Goal: Information Seeking & Learning: Learn about a topic

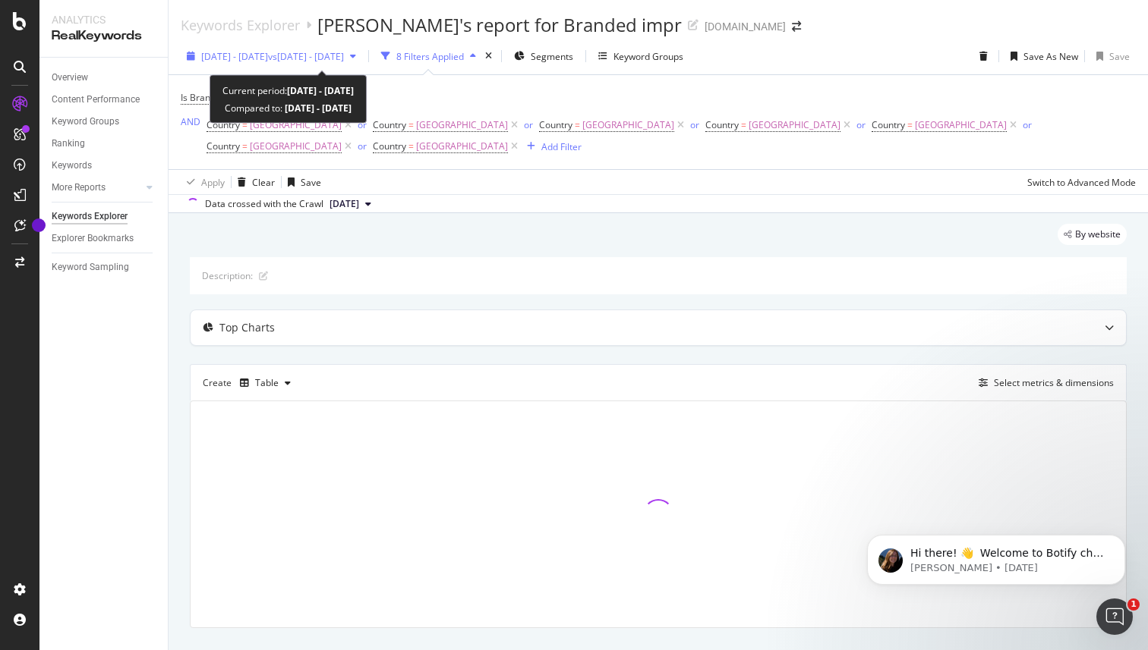
click at [268, 58] on span "[DATE] - [DATE]" at bounding box center [234, 56] width 67 height 13
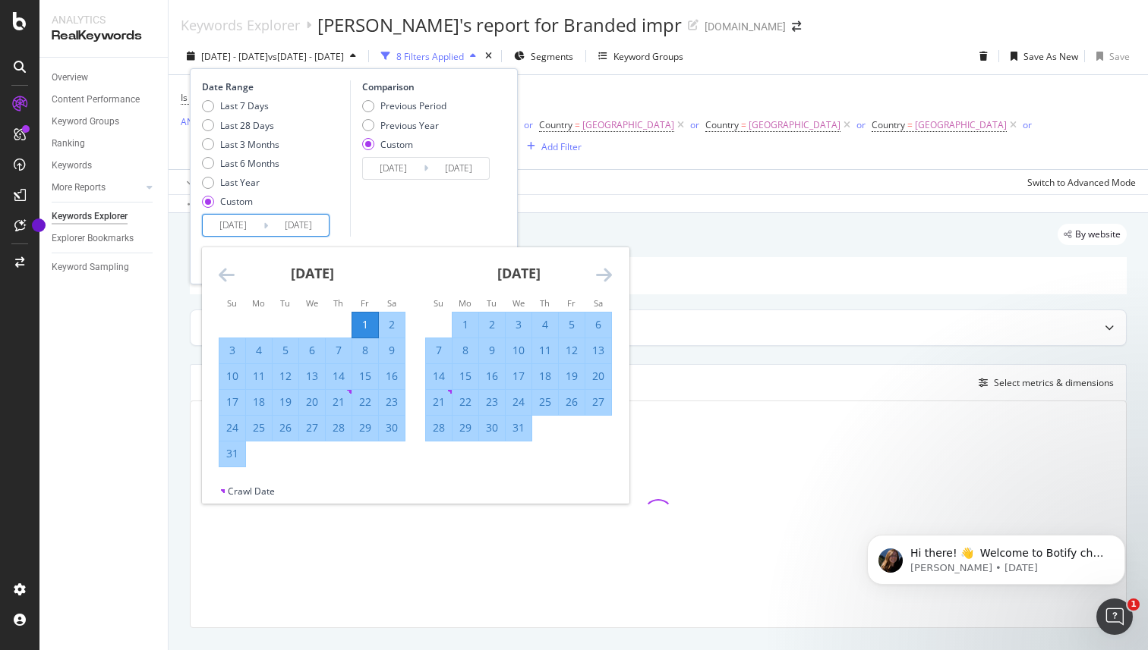
click at [245, 222] on input "[DATE]" at bounding box center [233, 225] width 61 height 21
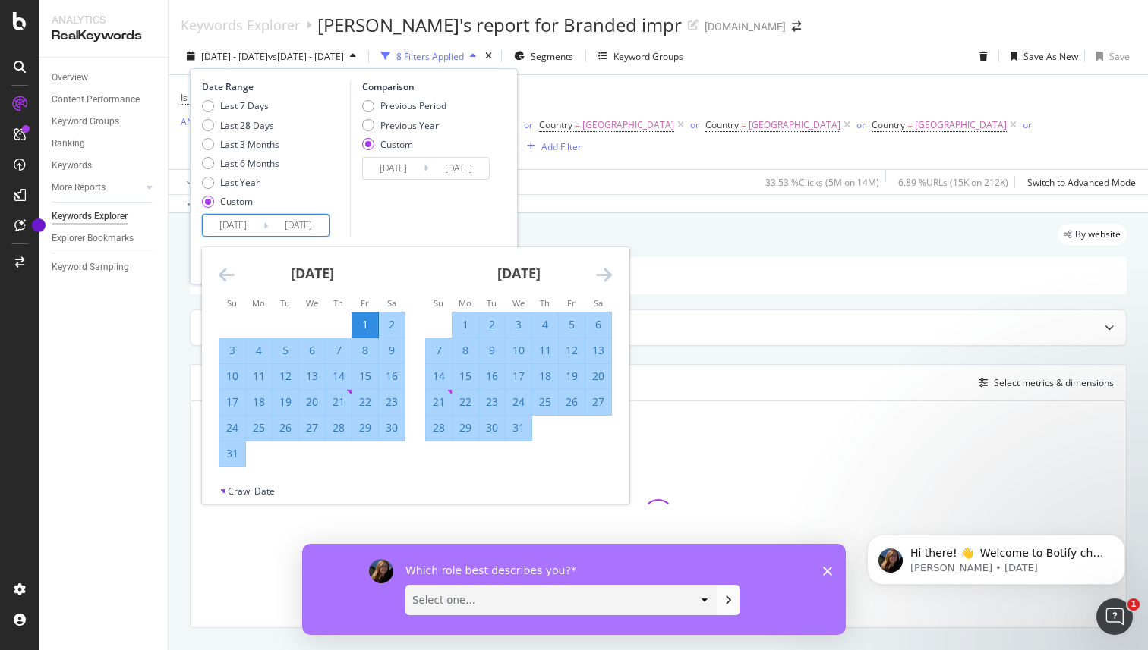
click at [310, 230] on input "[DATE]" at bounding box center [298, 225] width 61 height 21
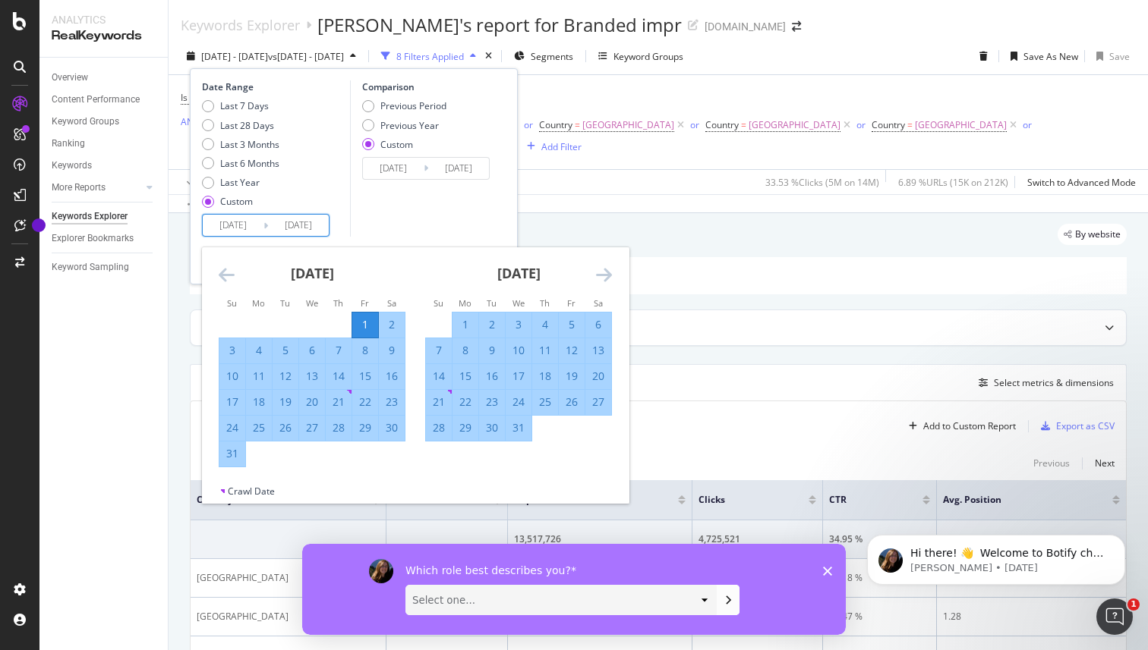
click at [607, 275] on icon "Move forward to switch to the next month." at bounding box center [604, 275] width 16 height 18
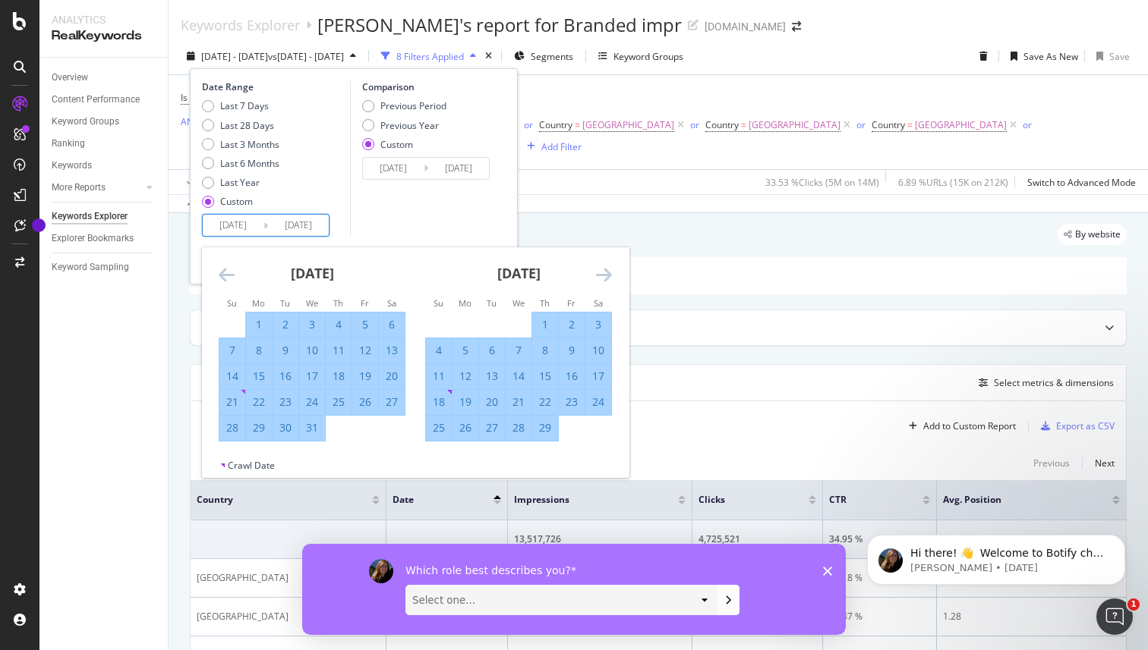
click at [607, 275] on icon "Move forward to switch to the next month." at bounding box center [604, 275] width 16 height 18
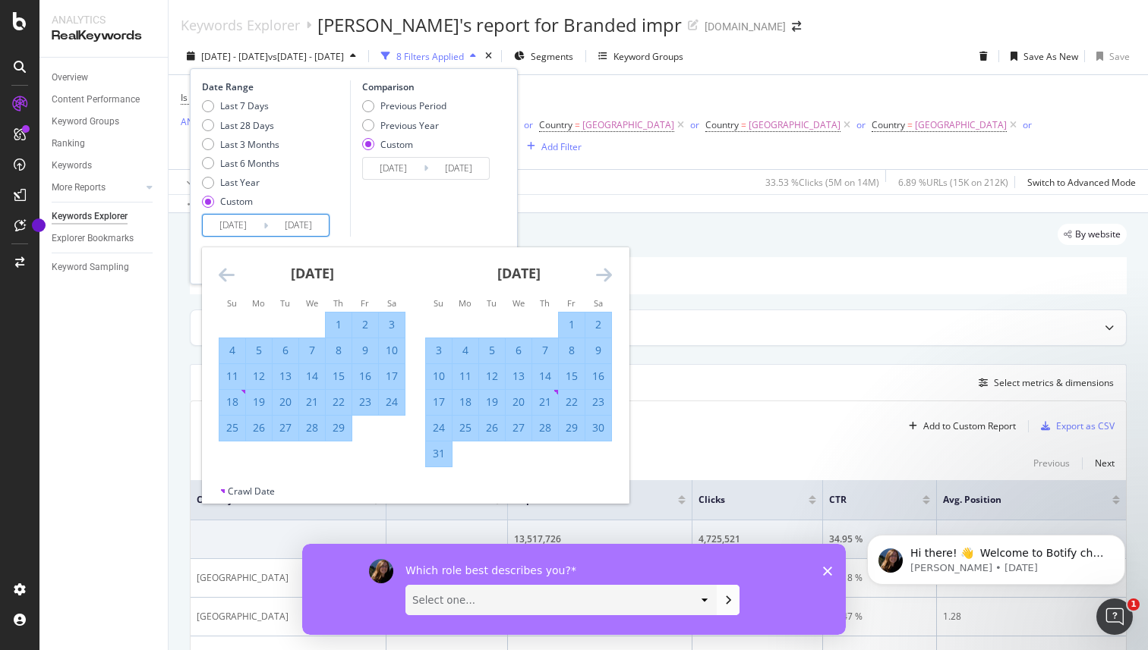
click at [608, 275] on icon "Move forward to switch to the next month." at bounding box center [604, 275] width 16 height 18
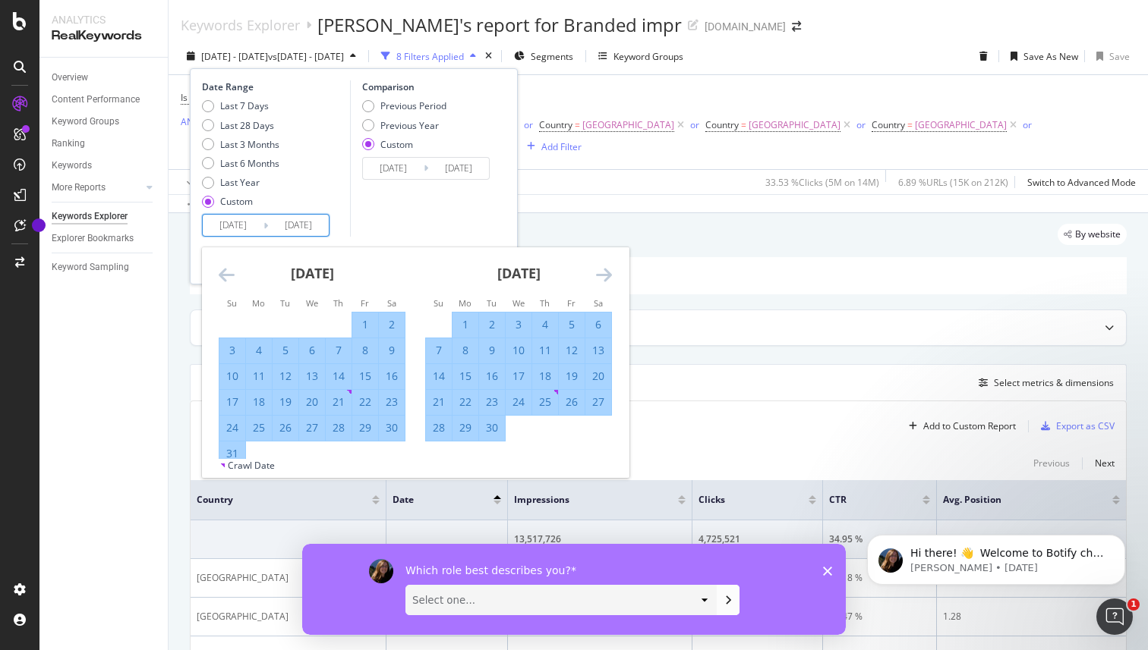
click at [608, 275] on icon "Move forward to switch to the next month." at bounding box center [604, 275] width 16 height 18
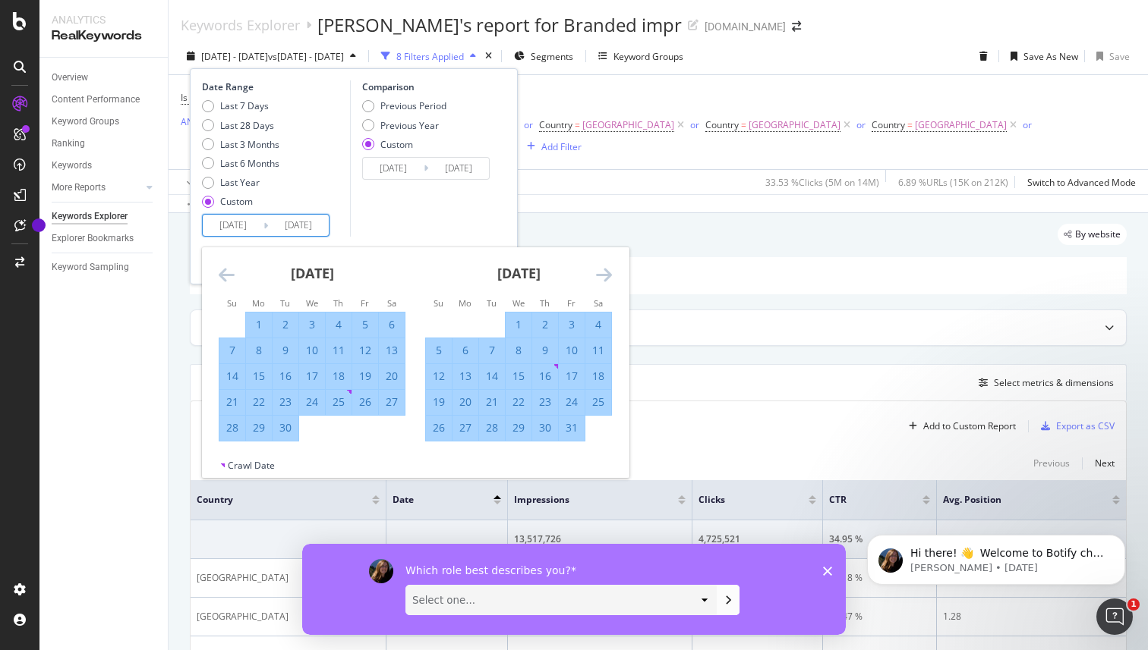
click at [608, 274] on icon "Move forward to switch to the next month." at bounding box center [604, 275] width 16 height 18
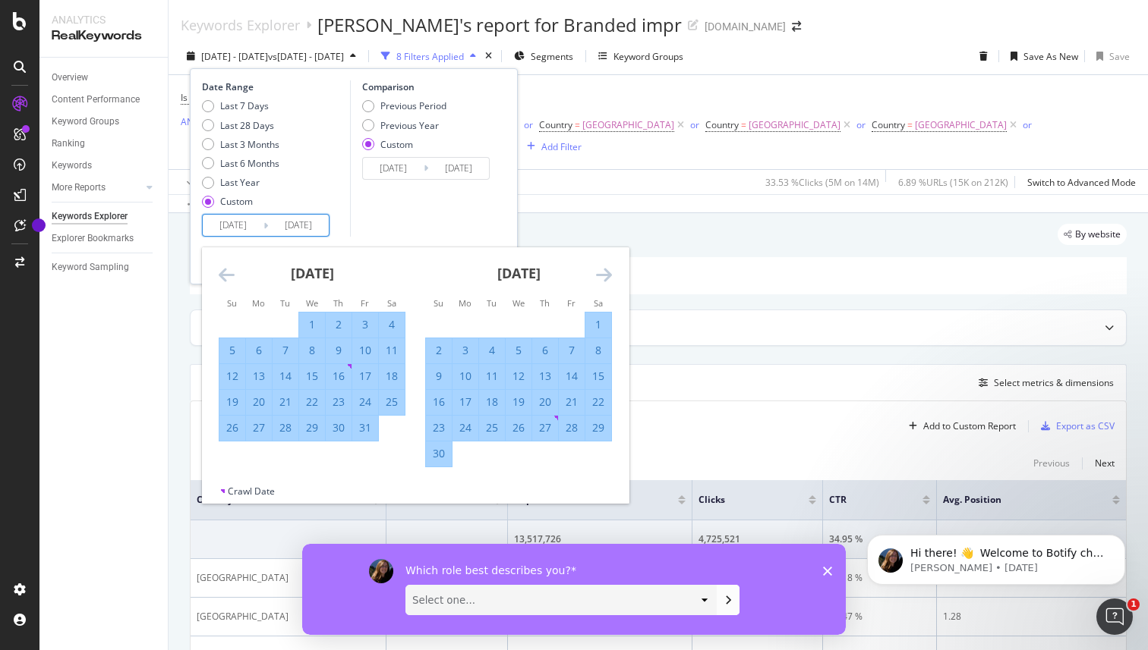
click at [608, 274] on icon "Move forward to switch to the next month." at bounding box center [604, 275] width 16 height 18
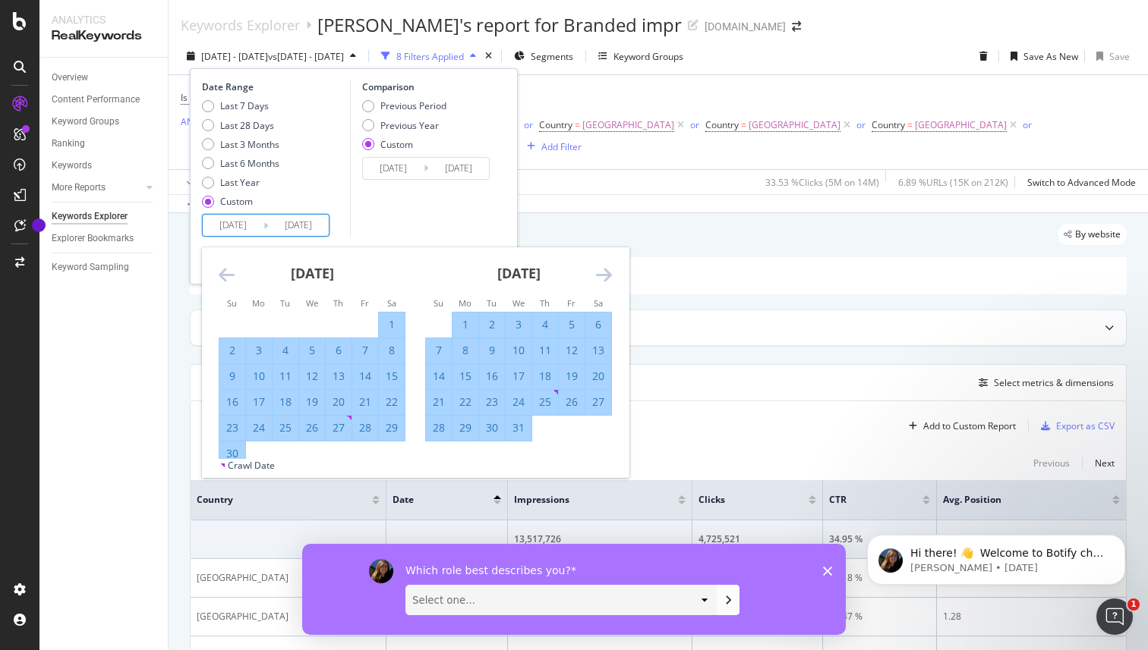
click at [608, 274] on icon "Move forward to switch to the next month." at bounding box center [604, 275] width 16 height 18
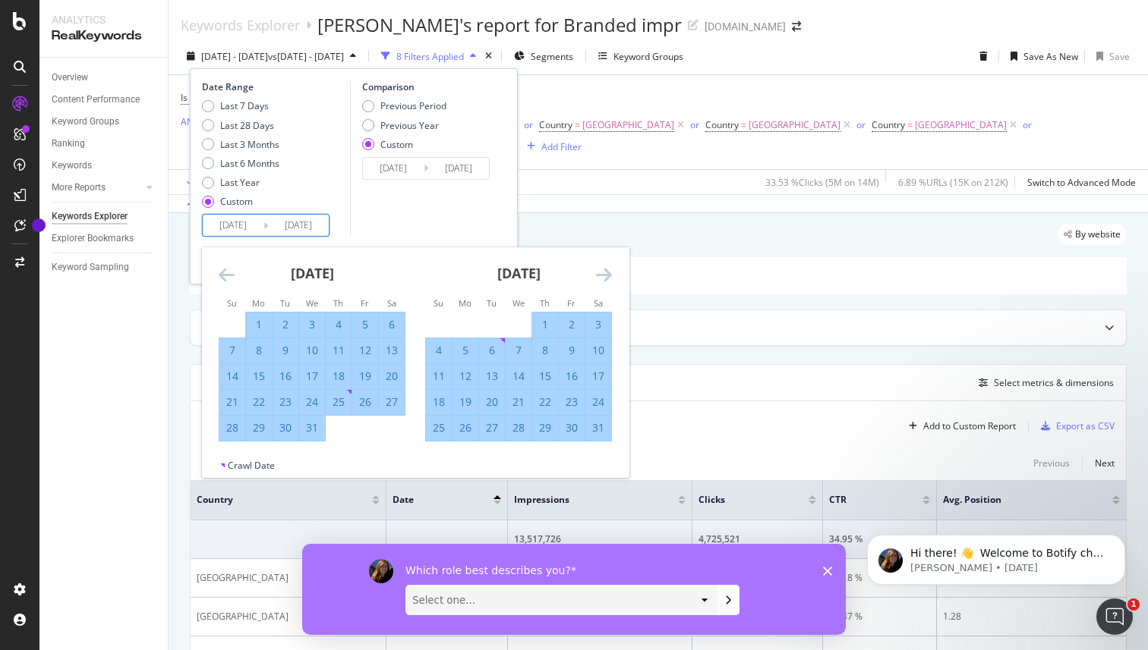
click at [608, 274] on icon "Move forward to switch to the next month." at bounding box center [604, 275] width 16 height 18
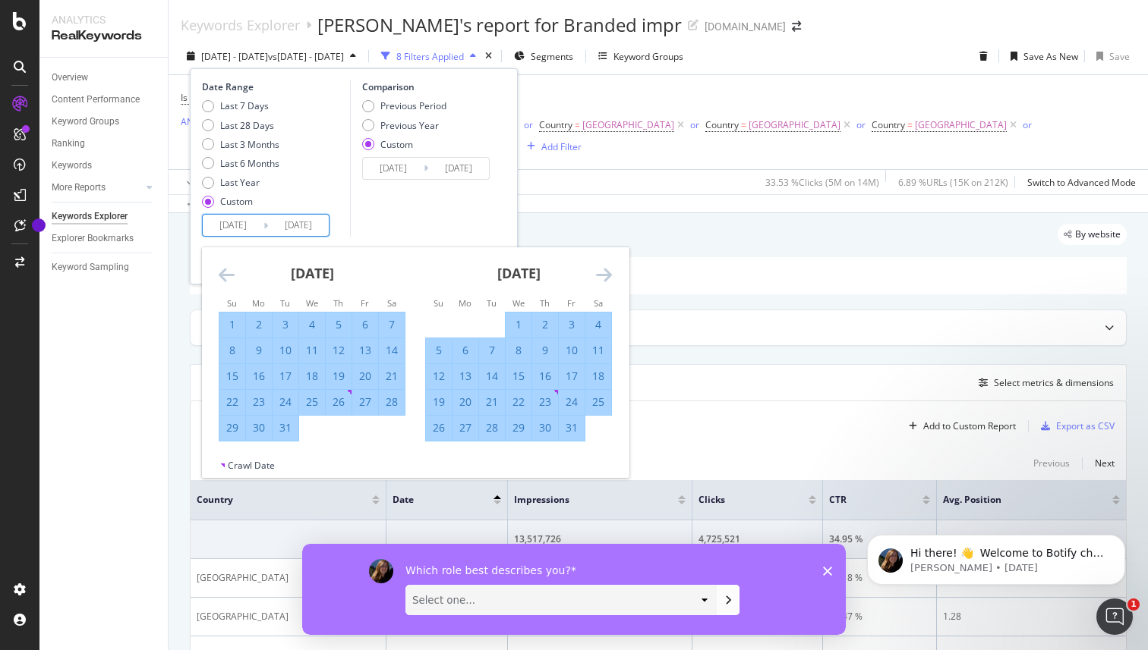
click at [608, 274] on icon "Move forward to switch to the next month." at bounding box center [604, 275] width 16 height 18
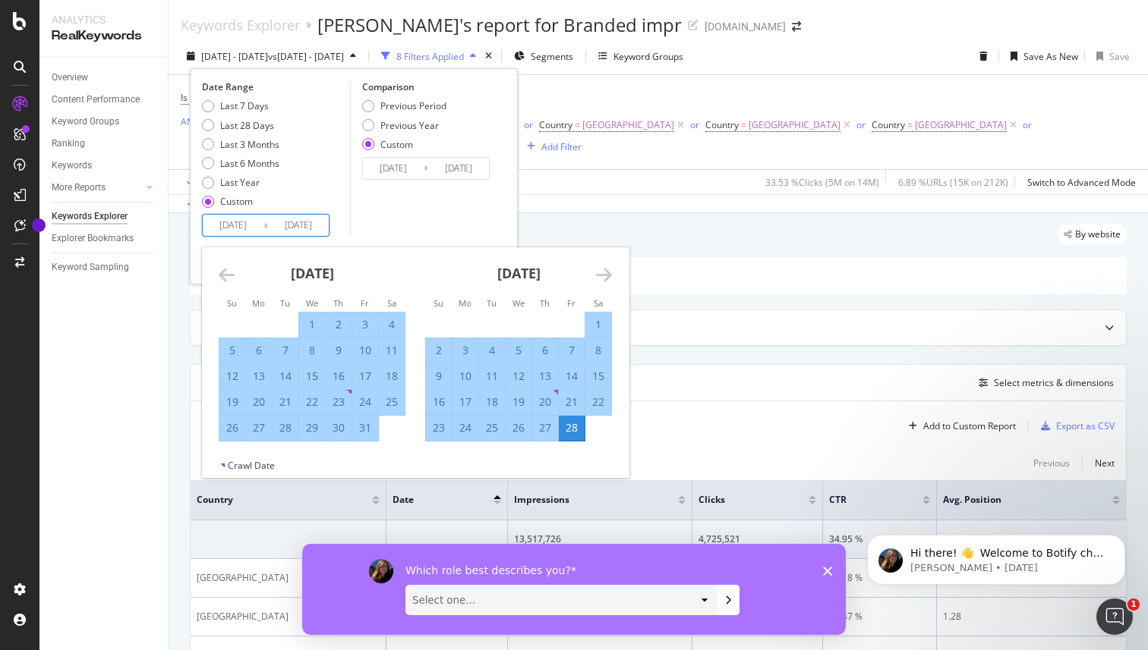
click at [608, 274] on icon "Move forward to switch to the next month." at bounding box center [604, 275] width 16 height 18
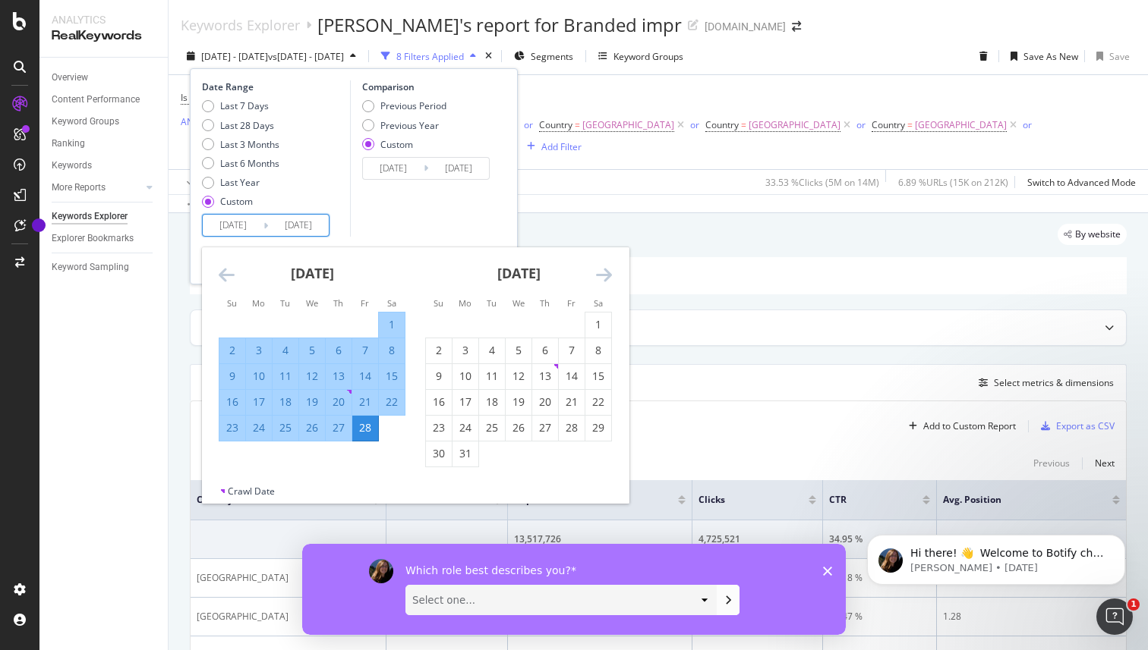
click at [608, 274] on icon "Move forward to switch to the next month." at bounding box center [604, 275] width 16 height 18
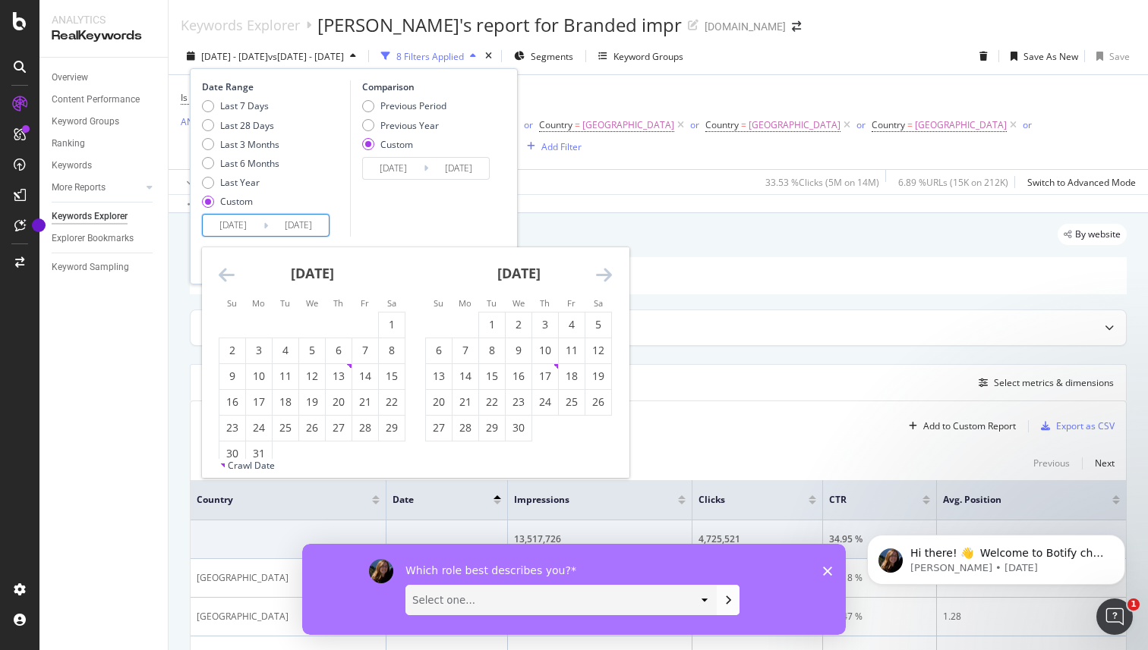
click at [223, 272] on icon "Move backward to switch to the previous month." at bounding box center [227, 275] width 16 height 18
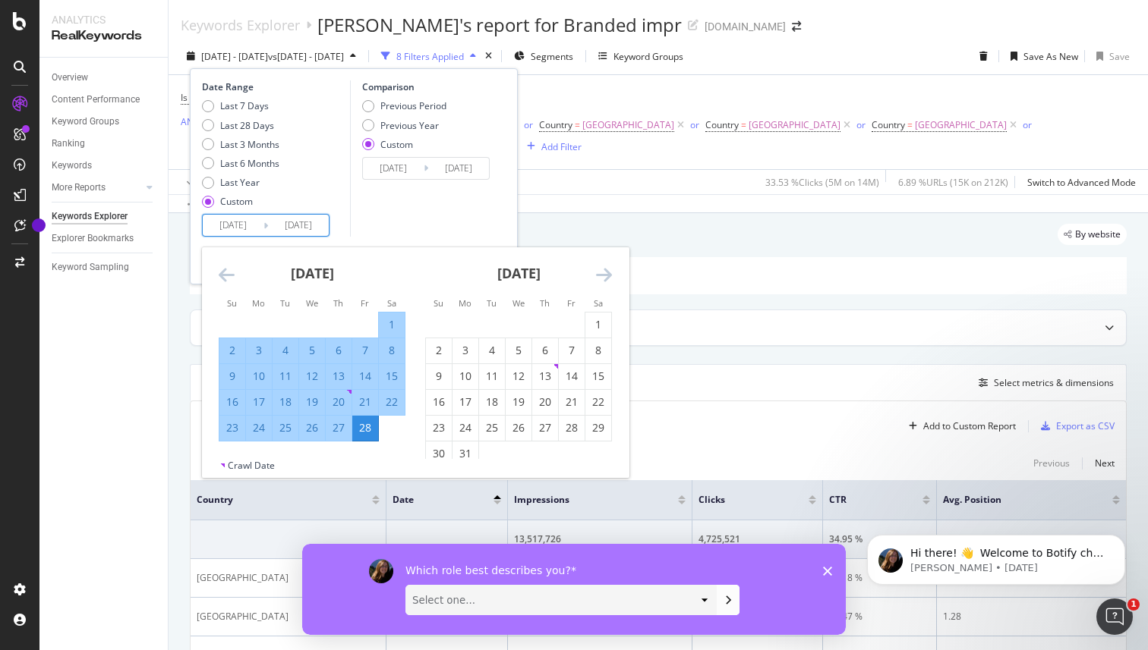
click at [602, 280] on icon "Move forward to switch to the next month." at bounding box center [604, 275] width 16 height 18
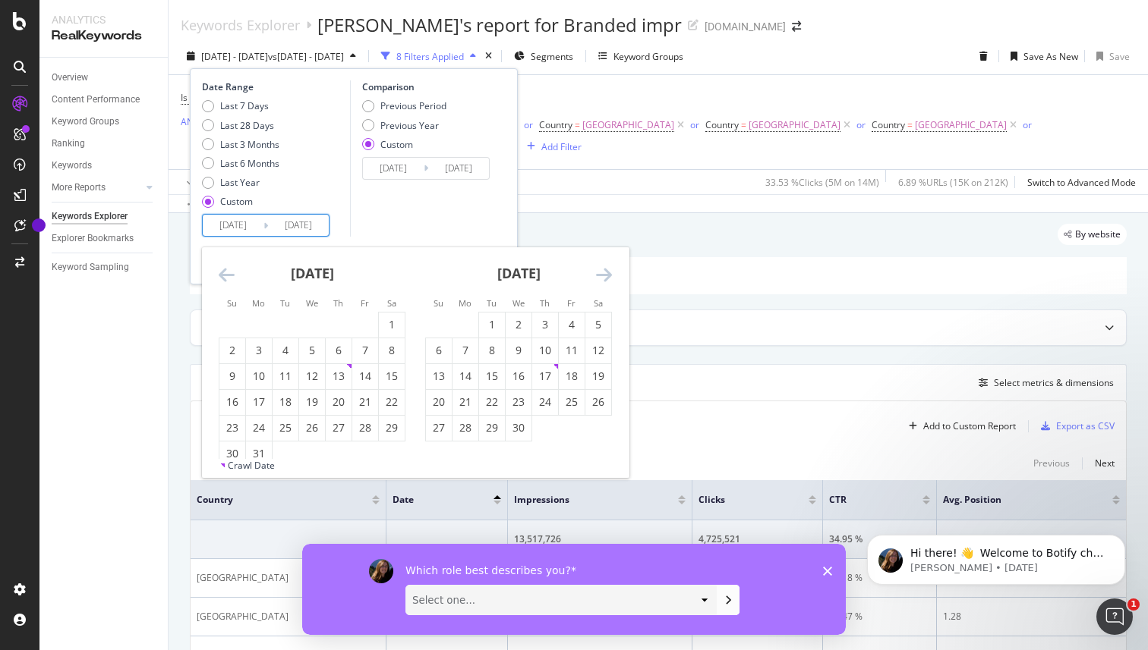
click at [601, 280] on icon "Move forward to switch to the next month." at bounding box center [604, 275] width 16 height 18
click at [600, 280] on icon "Move forward to switch to the next month." at bounding box center [604, 275] width 16 height 18
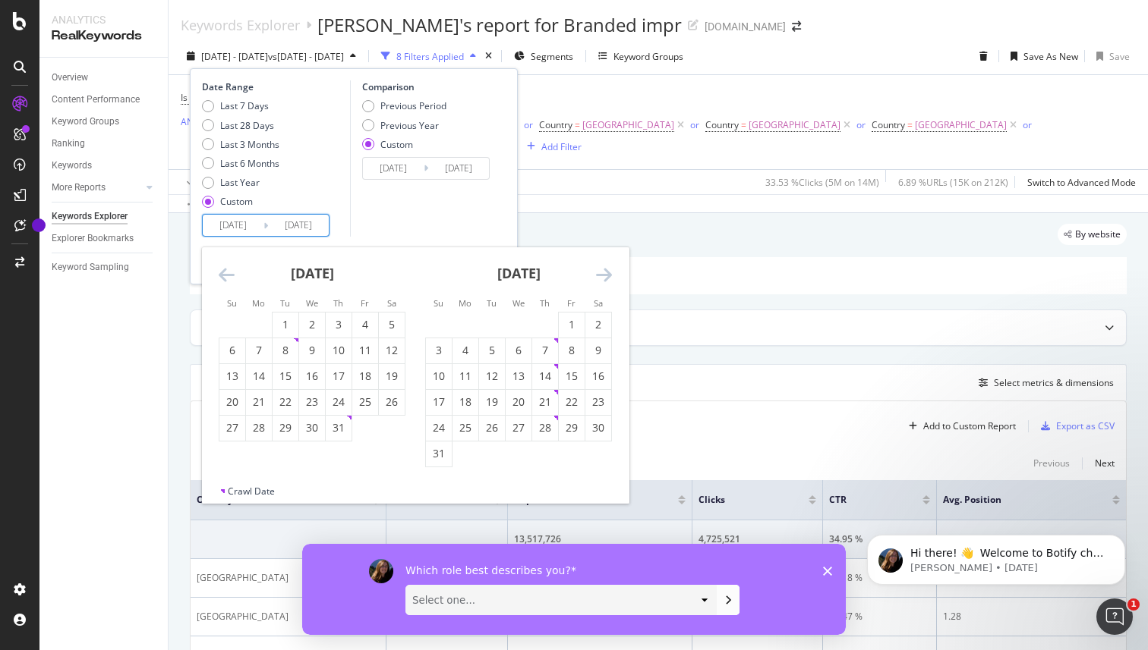
click at [600, 280] on icon "Move forward to switch to the next month." at bounding box center [604, 275] width 16 height 18
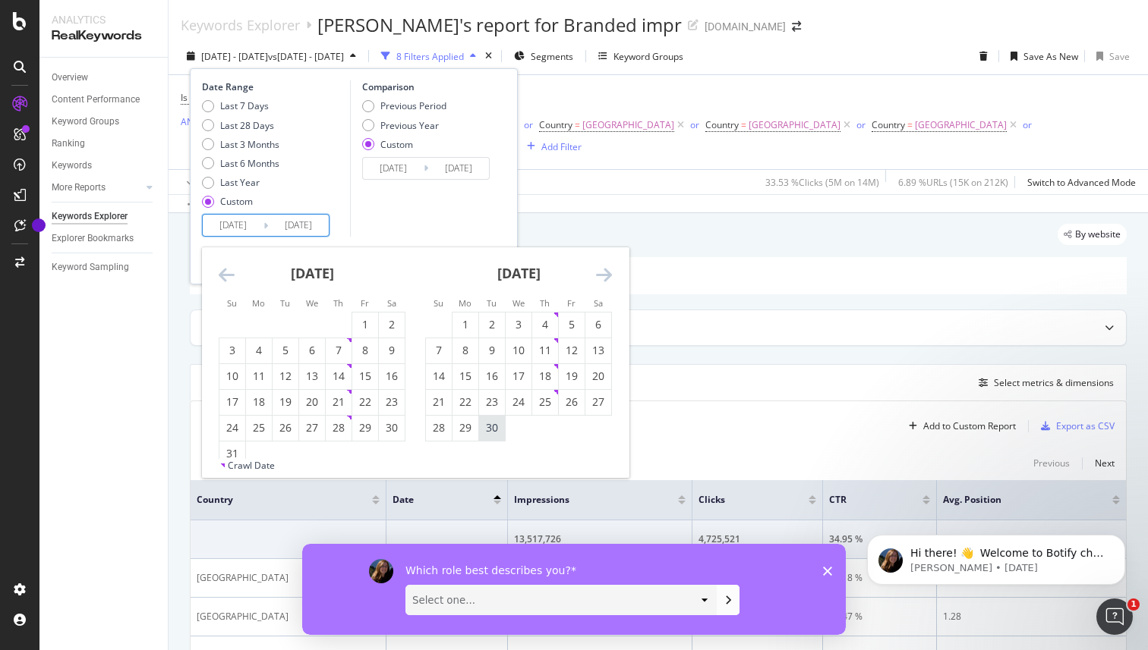
click at [493, 429] on div "30" at bounding box center [492, 427] width 26 height 15
type input "[DATE]"
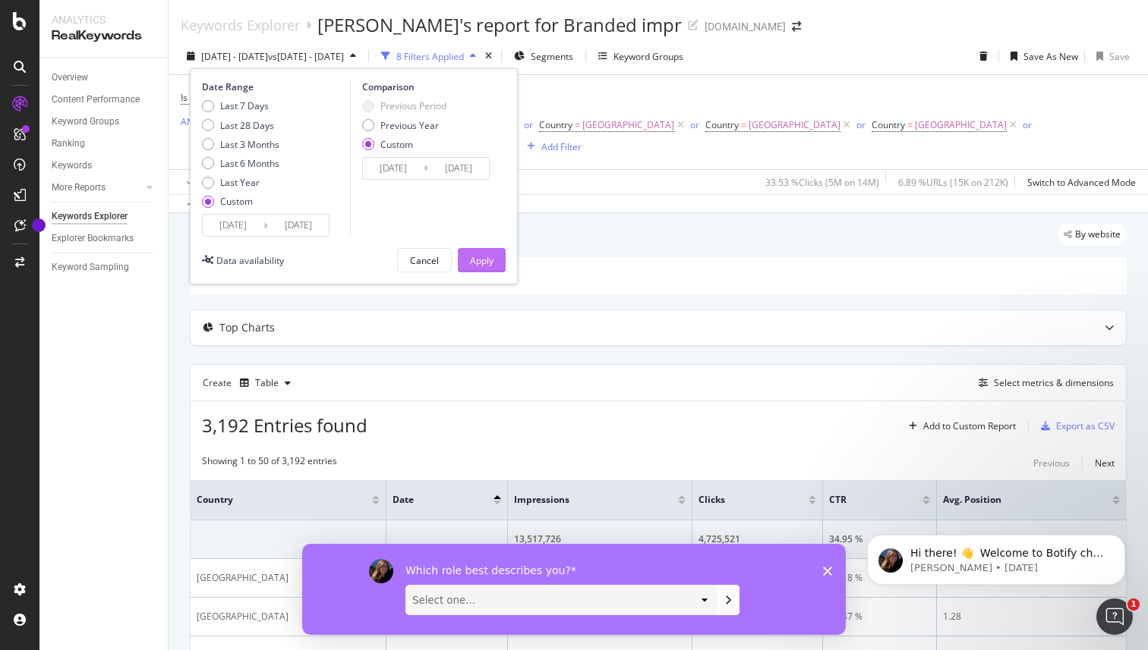
click at [482, 264] on div "Apply" at bounding box center [482, 260] width 24 height 13
